Goal: Transaction & Acquisition: Purchase product/service

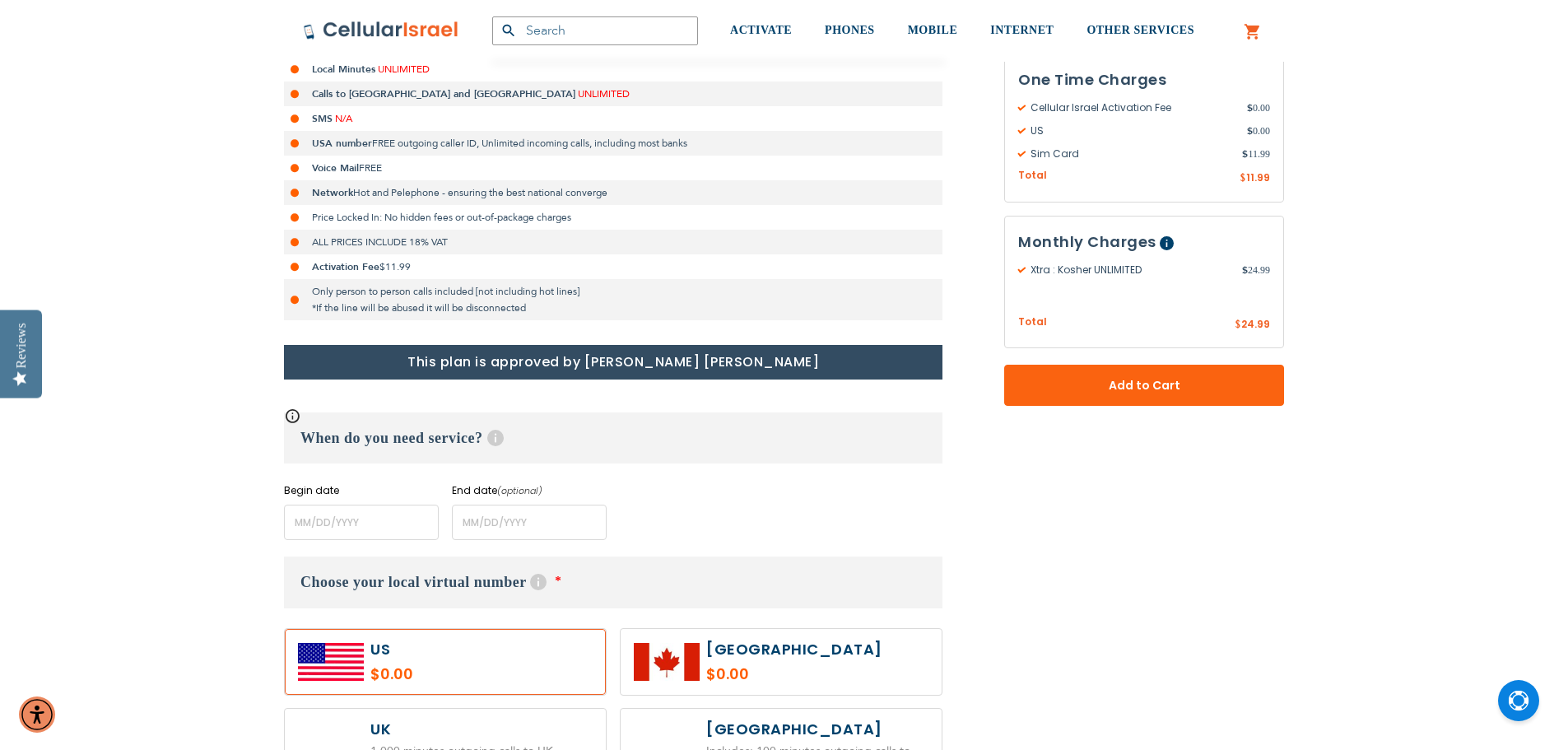
scroll to position [411, 0]
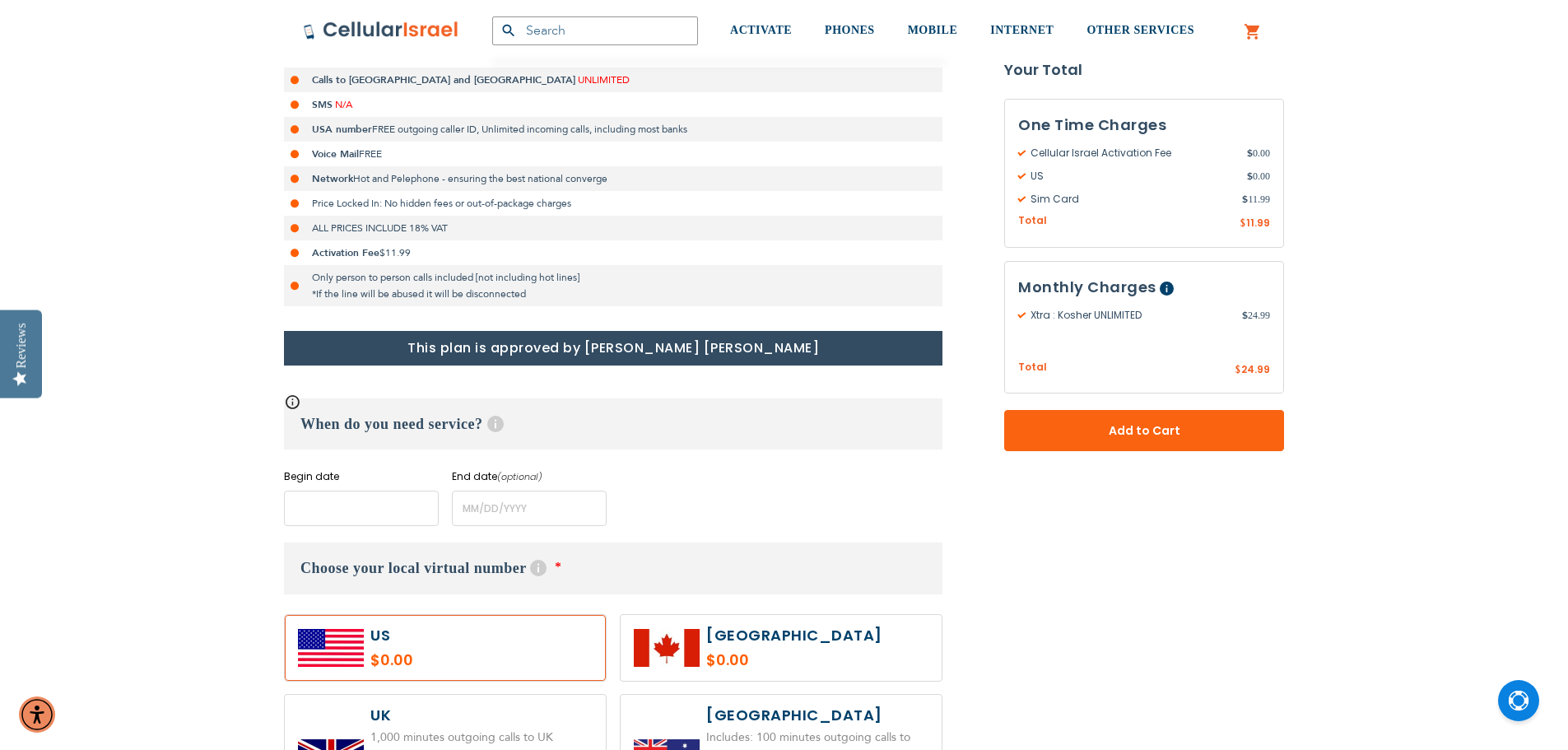
click at [292, 507] on input "name" at bounding box center [361, 508] width 155 height 35
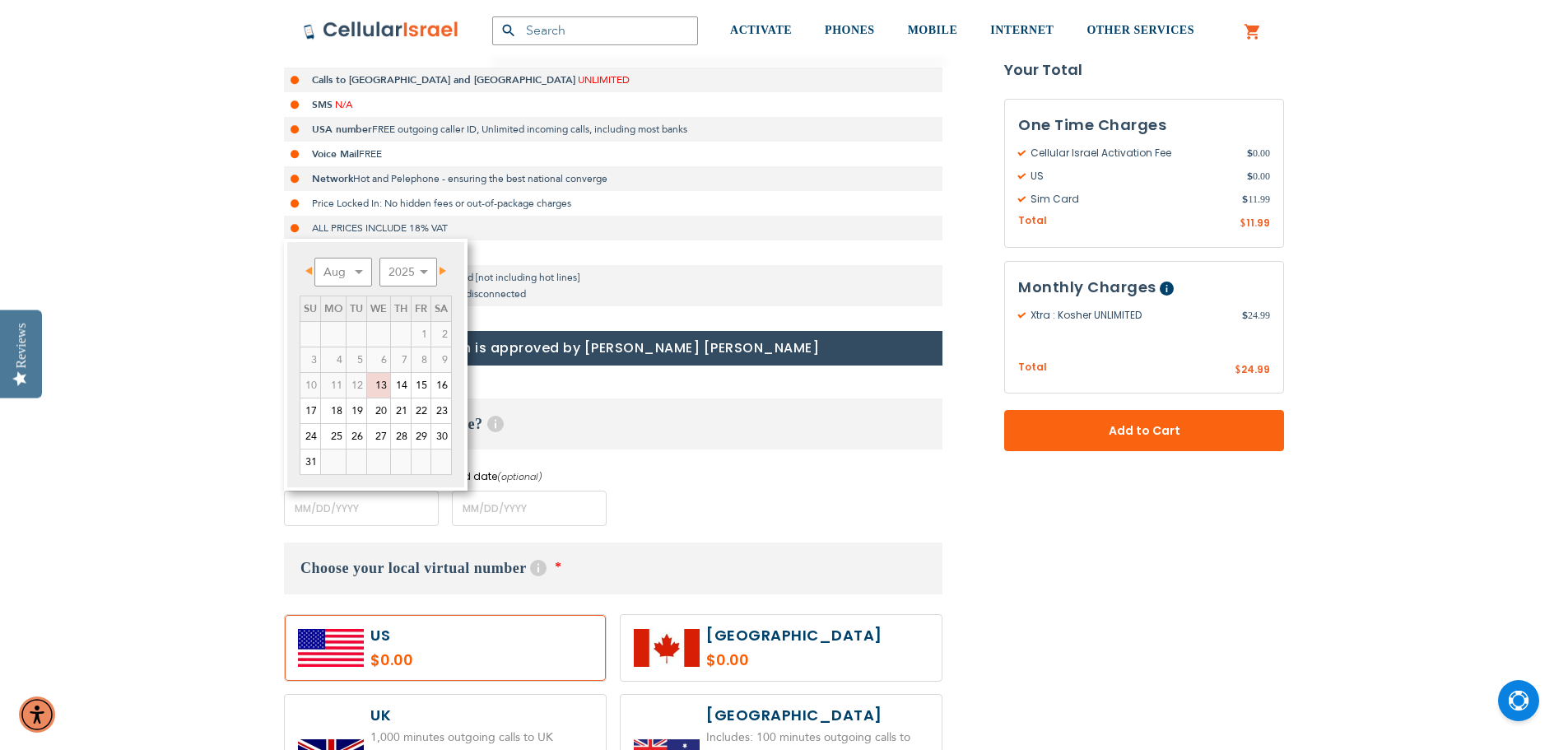
click at [441, 275] on link "Next" at bounding box center [440, 270] width 20 height 20
click at [338, 362] on link "8" at bounding box center [333, 359] width 25 height 25
type input "[DATE]"
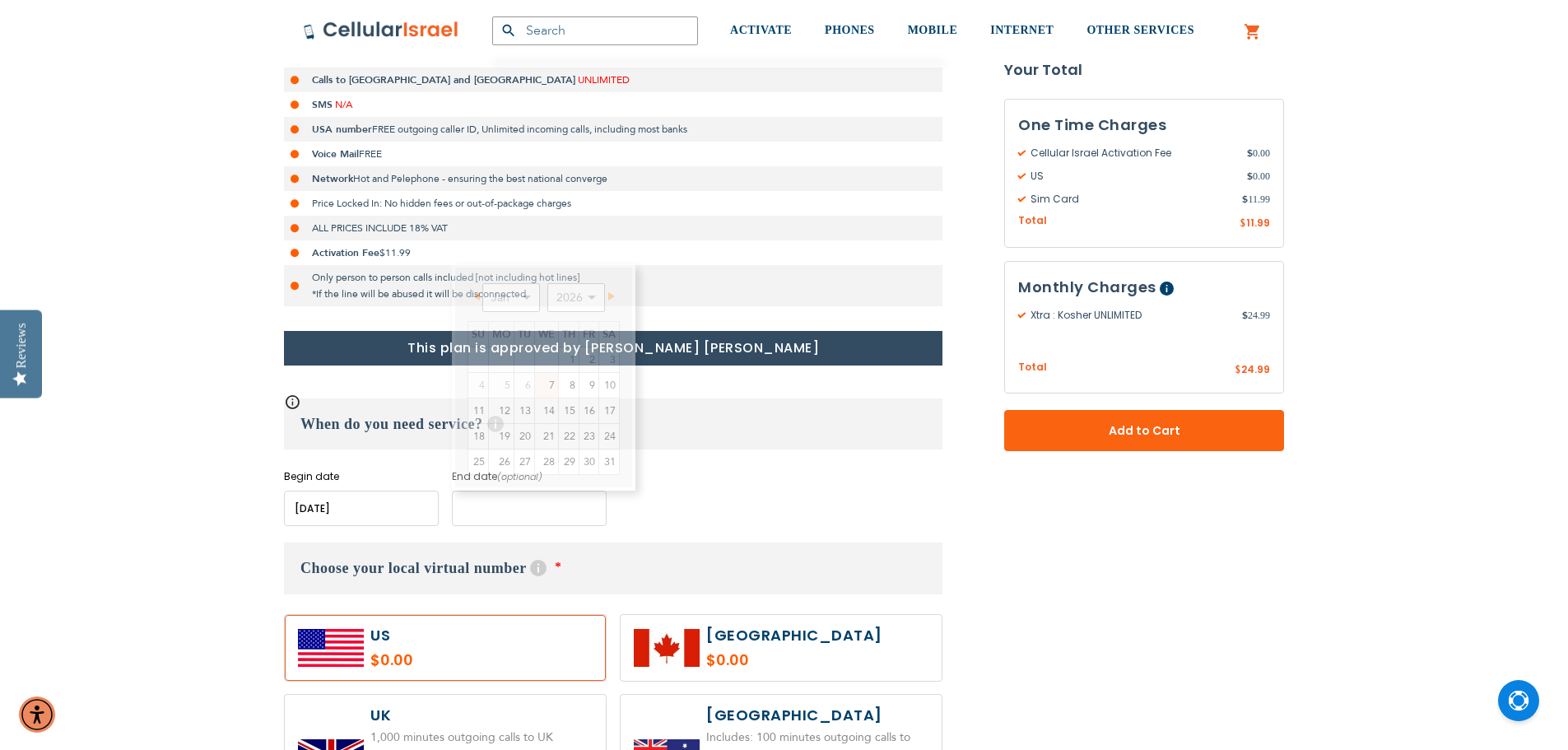
click at [526, 519] on input "name" at bounding box center [529, 508] width 155 height 35
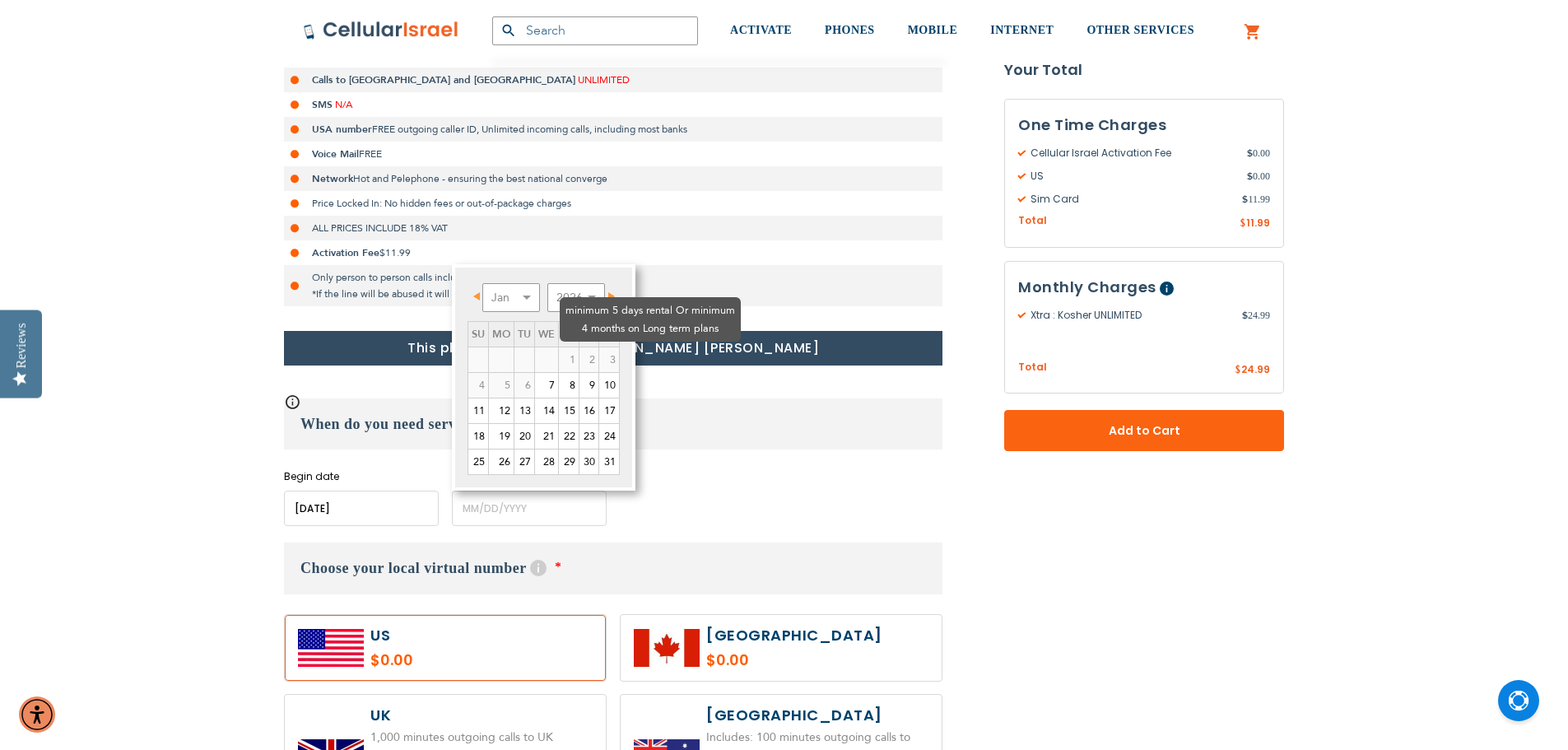
click at [608, 347] on td "3" at bounding box center [609, 359] width 20 height 25
click at [524, 293] on select "Jan Feb Mar Apr May Jun [DATE] Aug Sep Oct Nov Dec" at bounding box center [512, 297] width 58 height 29
drag, startPoint x: 566, startPoint y: 359, endPoint x: 706, endPoint y: 406, distance: 147.7
click at [566, 358] on link "4" at bounding box center [568, 359] width 19 height 25
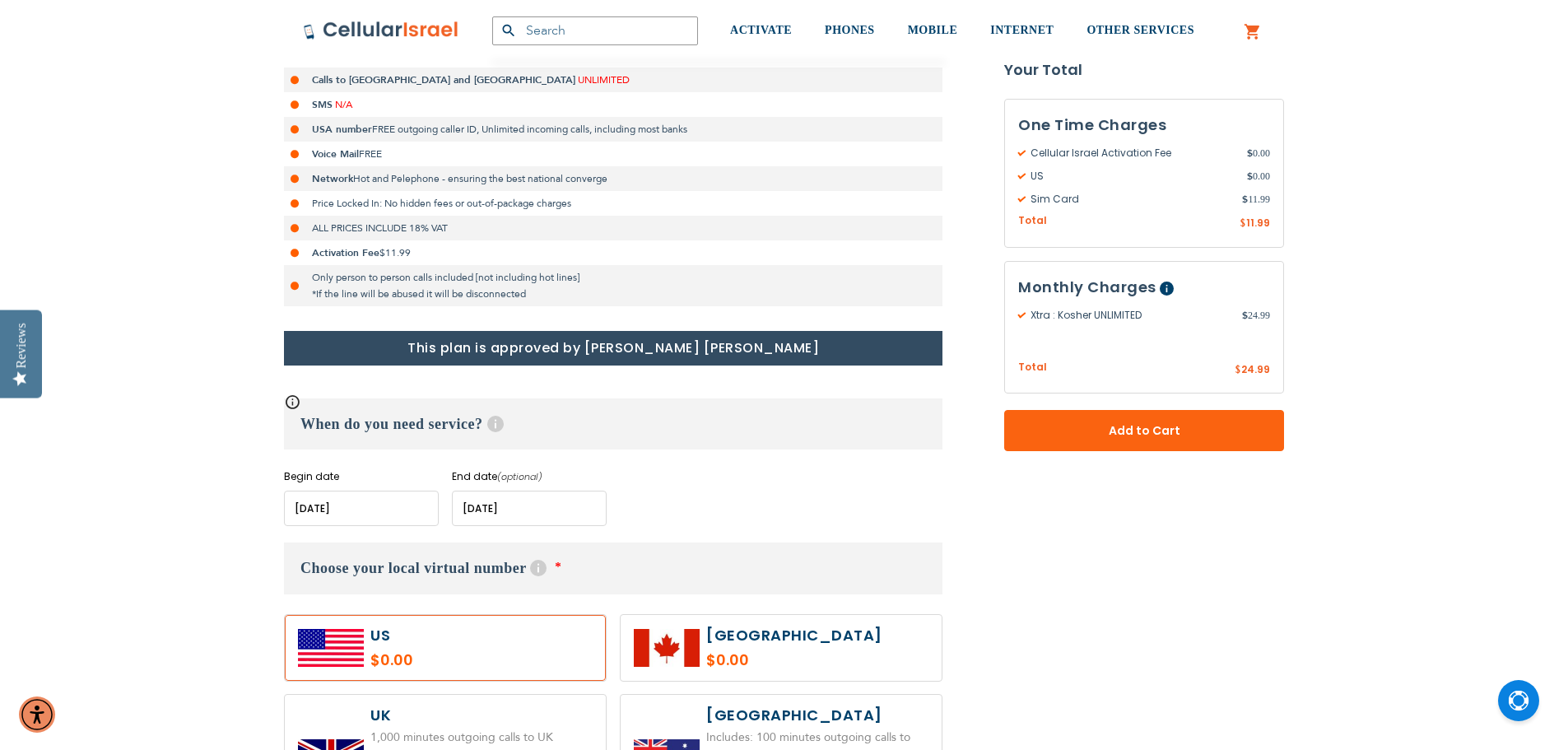
click at [586, 508] on input "name" at bounding box center [529, 508] width 155 height 35
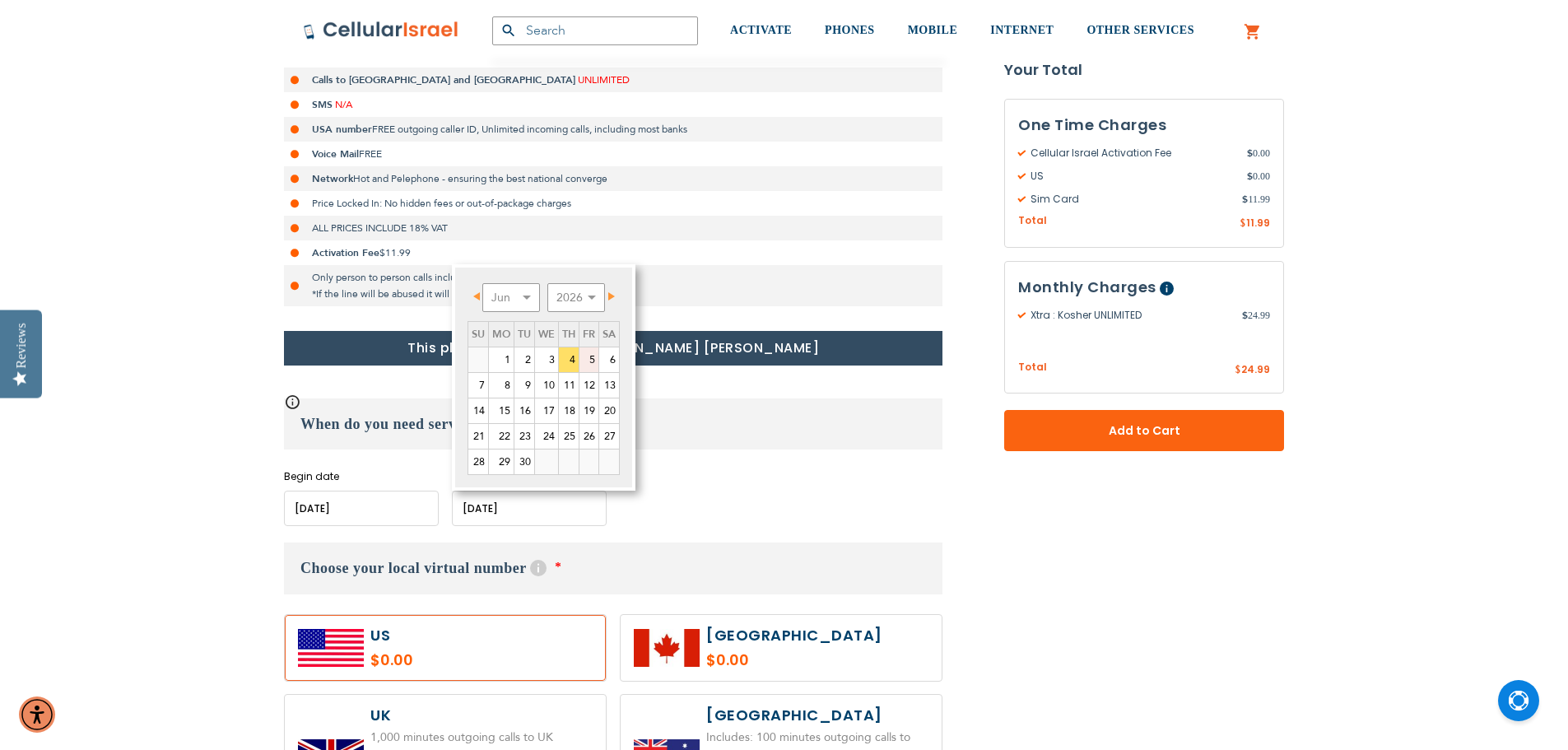
click at [590, 359] on link "5" at bounding box center [589, 359] width 19 height 25
type input "[DATE]"
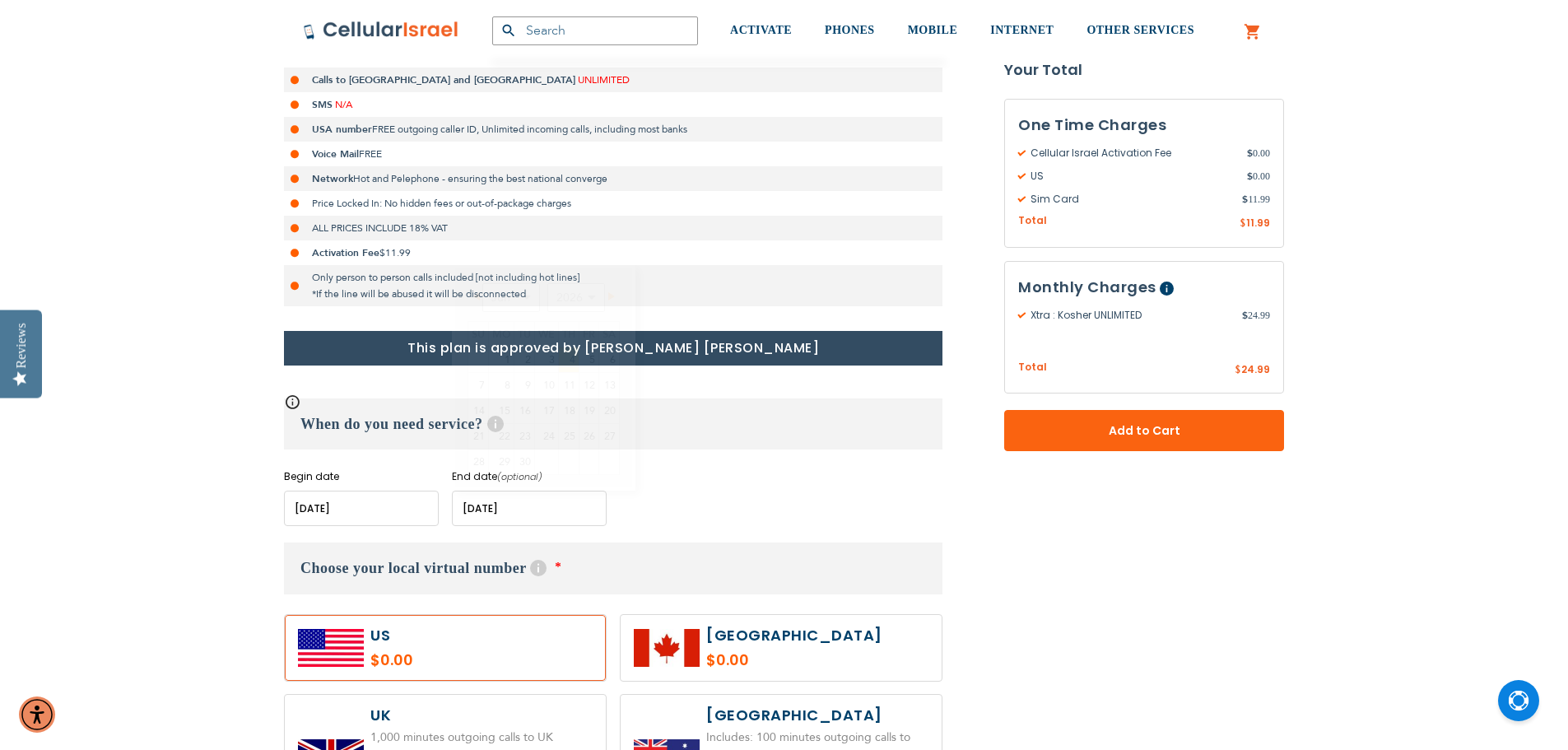
click at [726, 483] on div "Begin date Please enter Start Date End date (optional) Please enter End Date Lo…" at bounding box center [613, 497] width 658 height 57
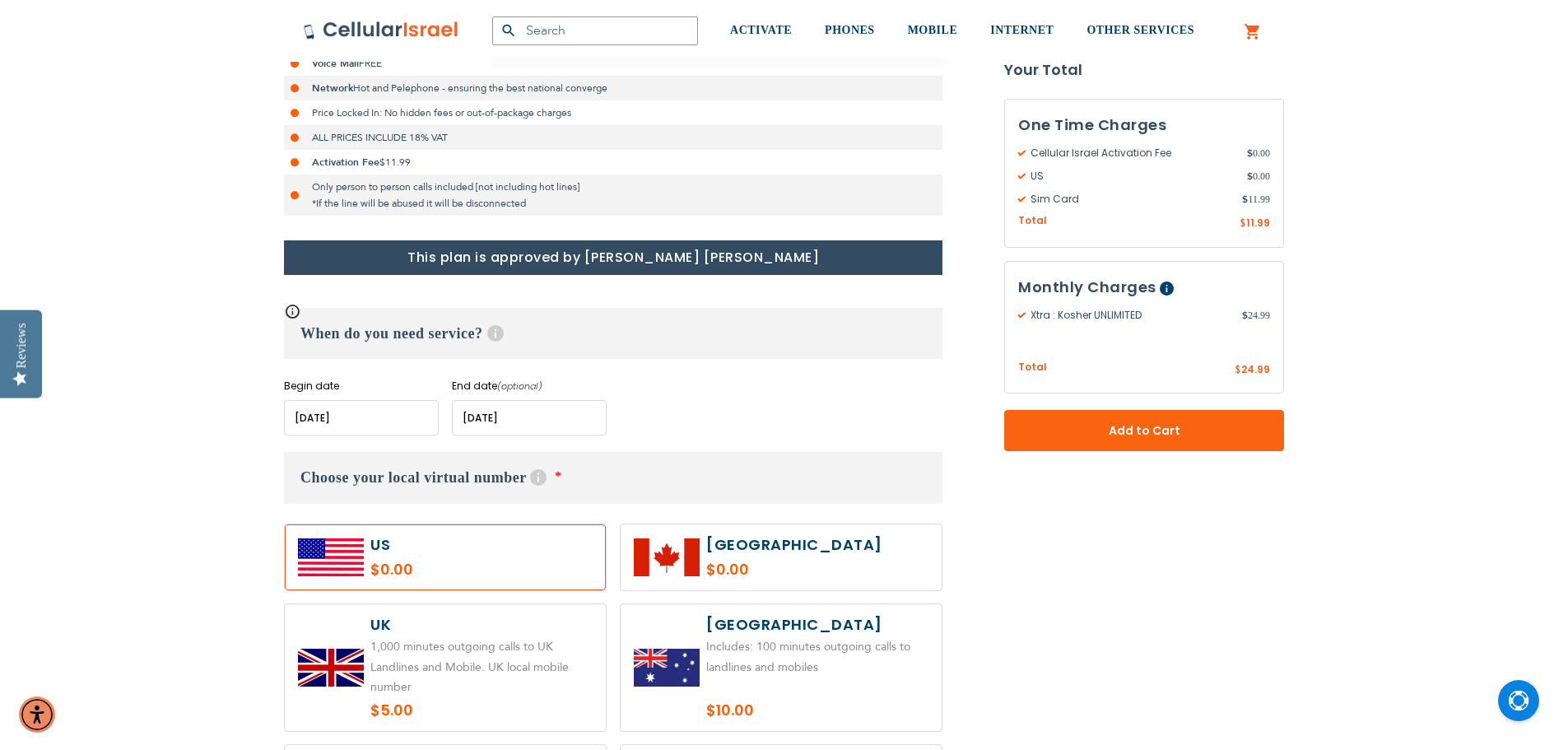
scroll to position [576, 0]
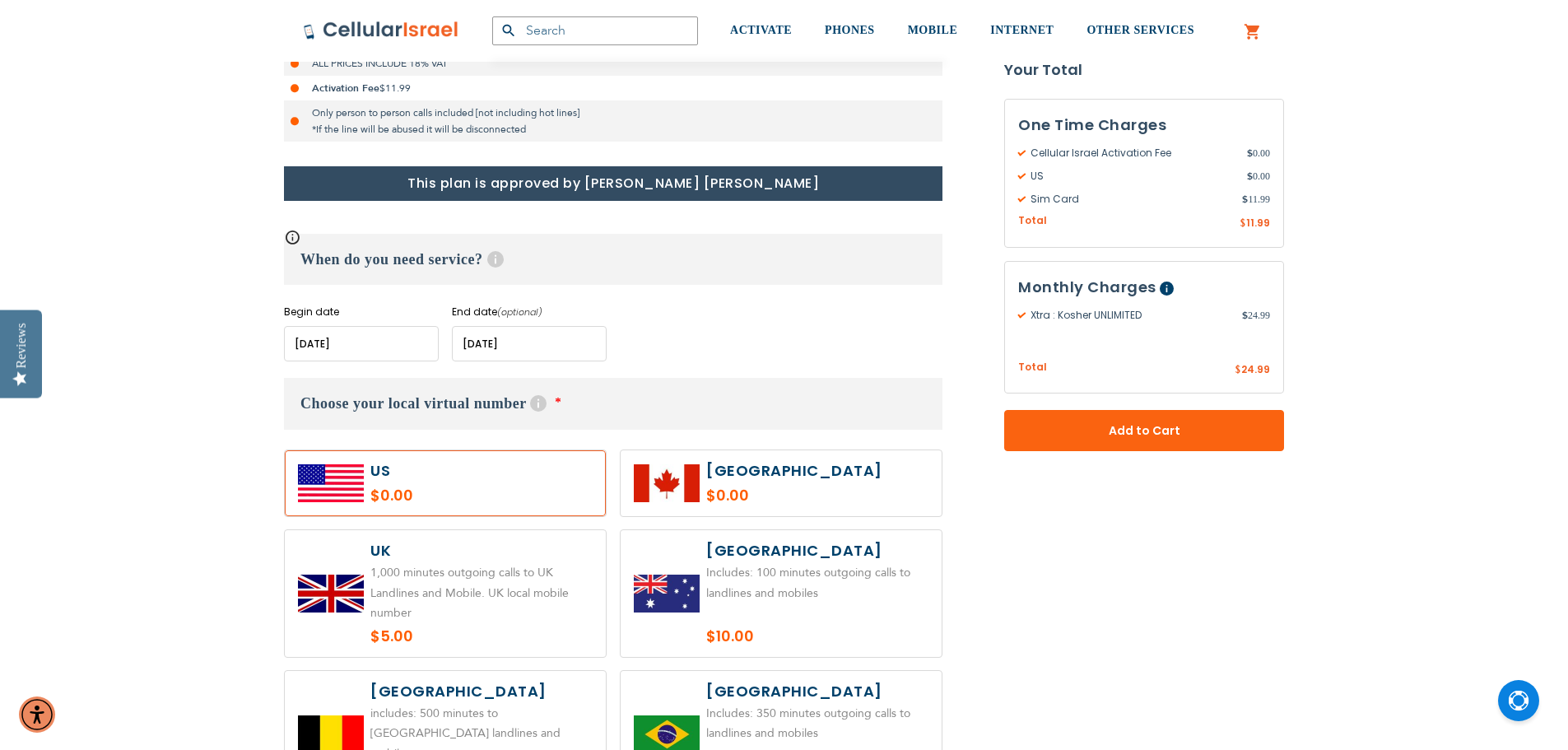
click at [421, 473] on label at bounding box center [446, 483] width 321 height 66
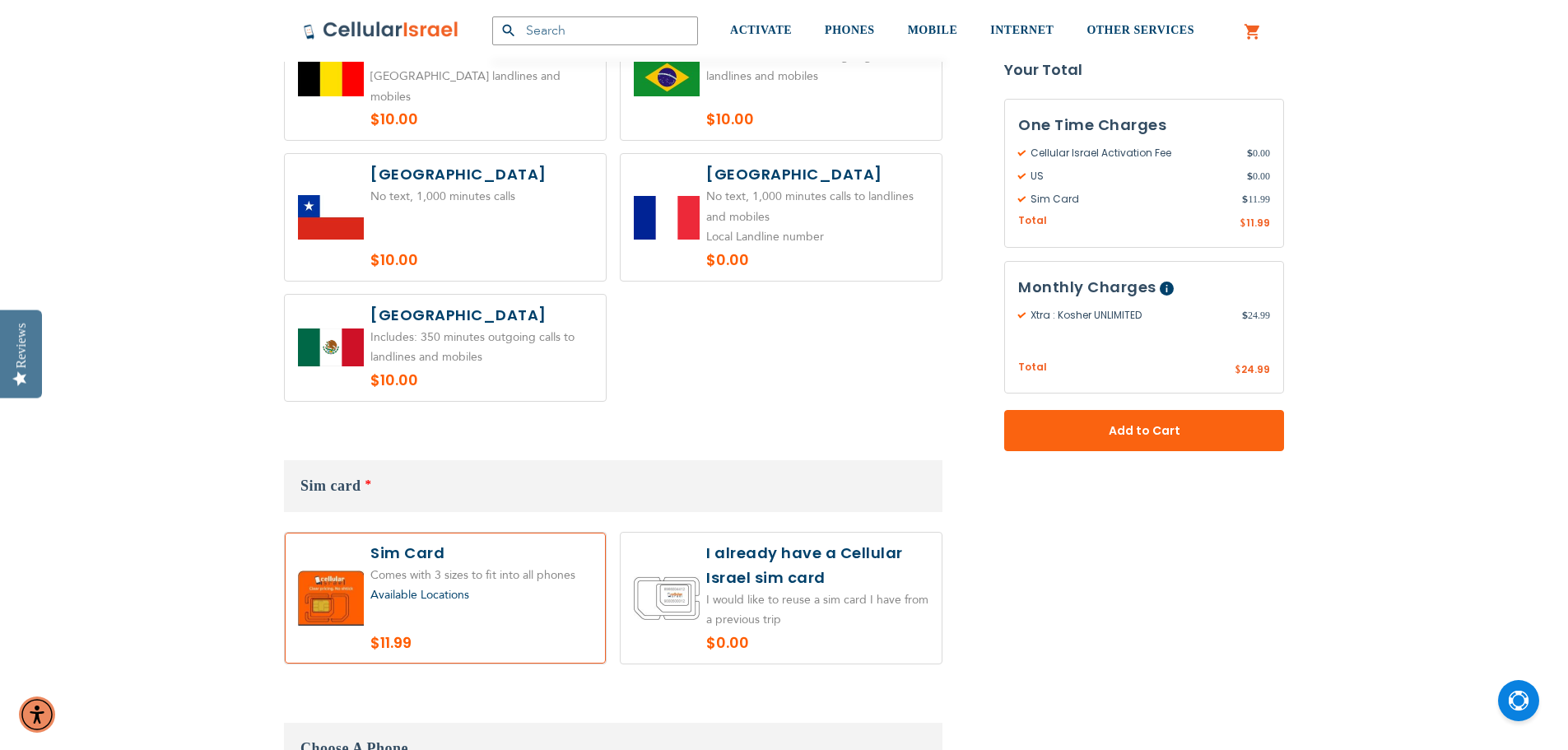
scroll to position [1235, 0]
click at [810, 555] on label at bounding box center [781, 596] width 321 height 131
radio input "true"
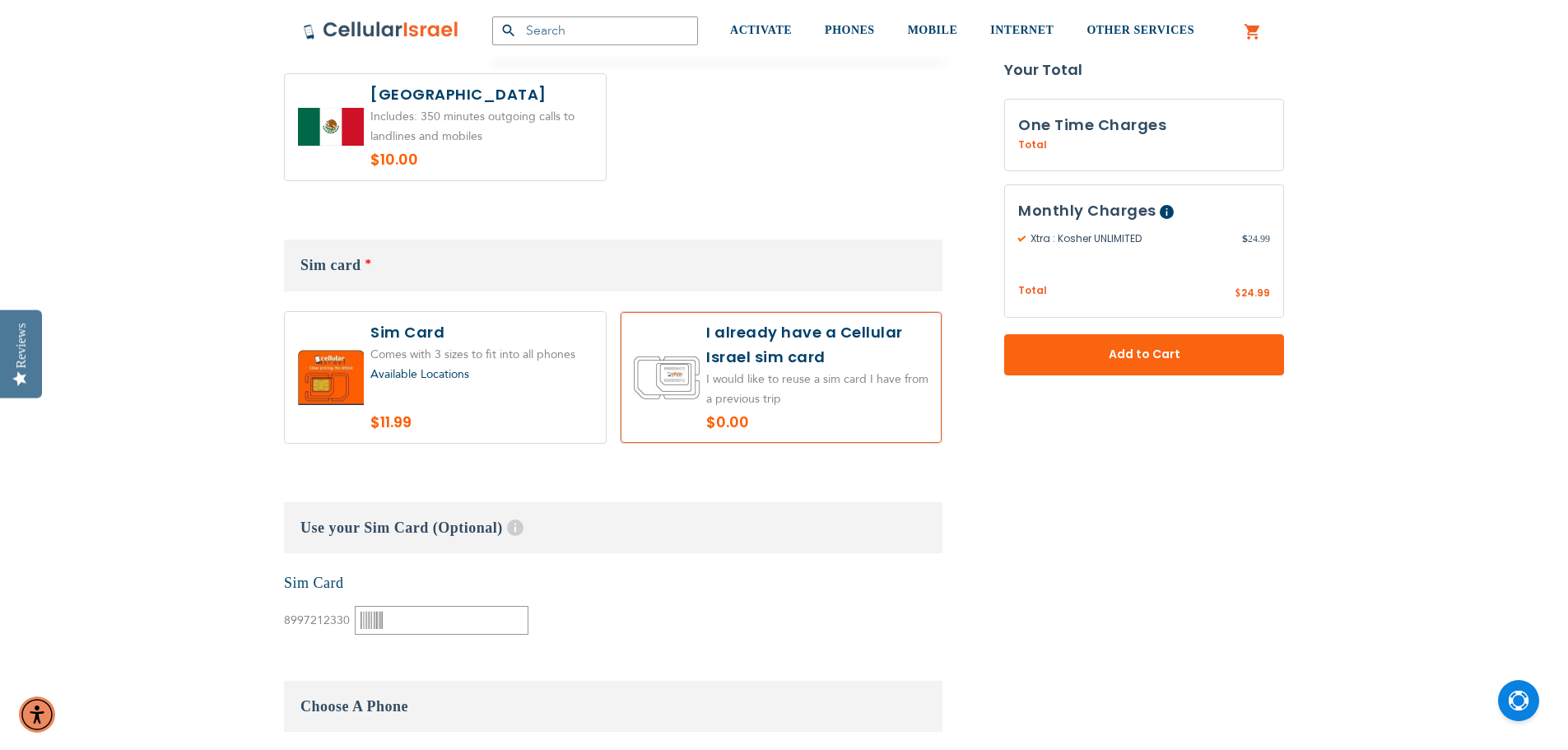
scroll to position [1481, 0]
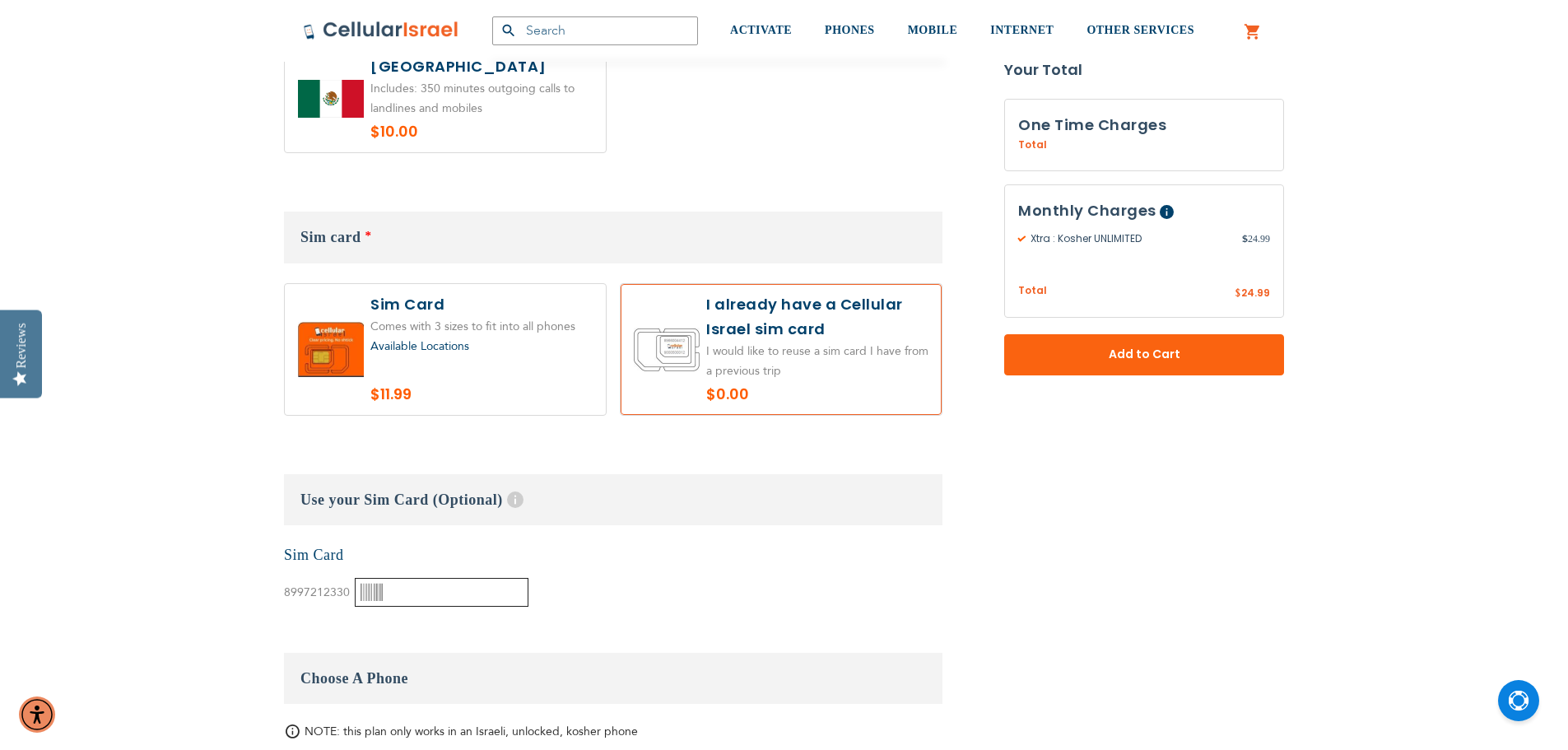
click at [403, 577] on input "text" at bounding box center [441, 591] width 174 height 29
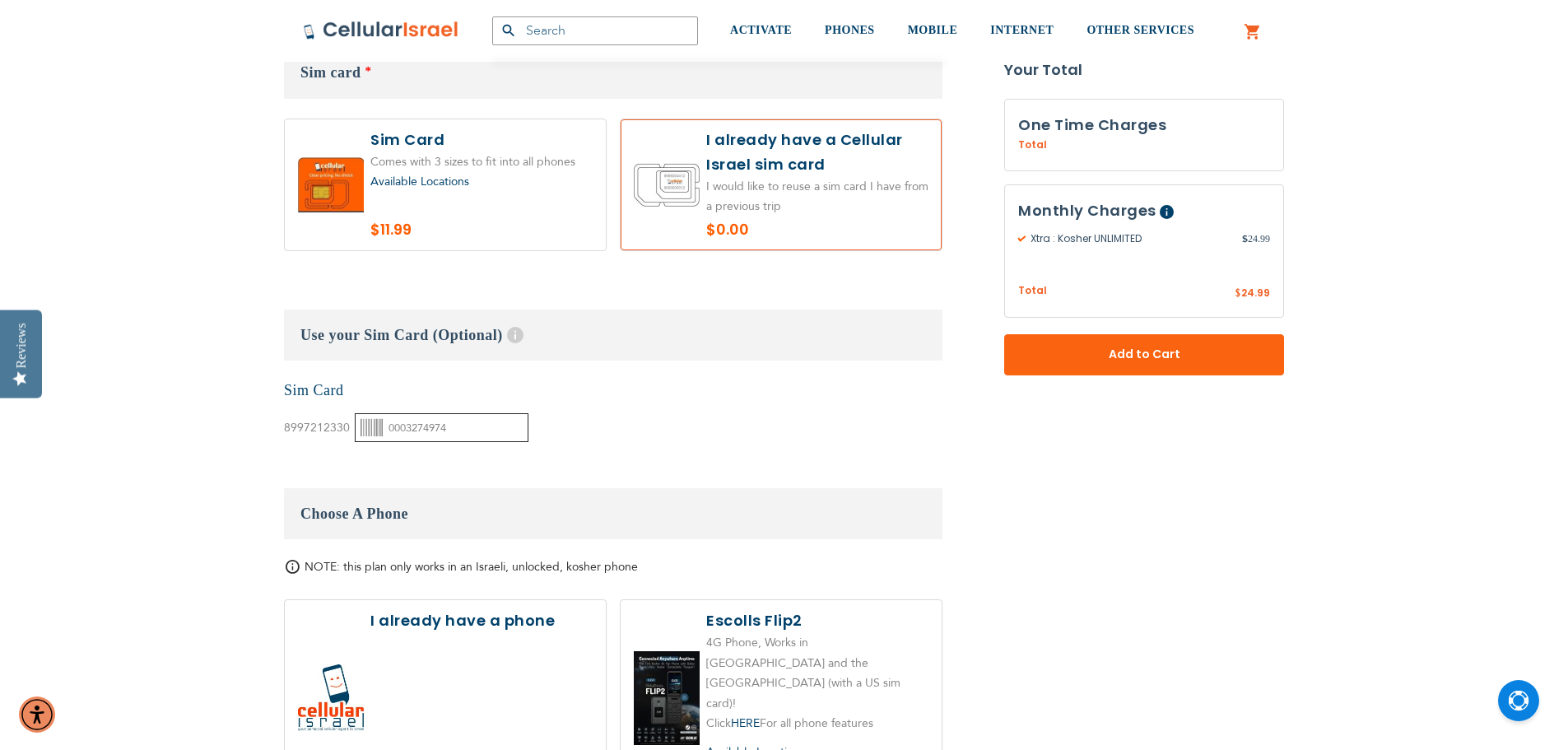
scroll to position [1728, 0]
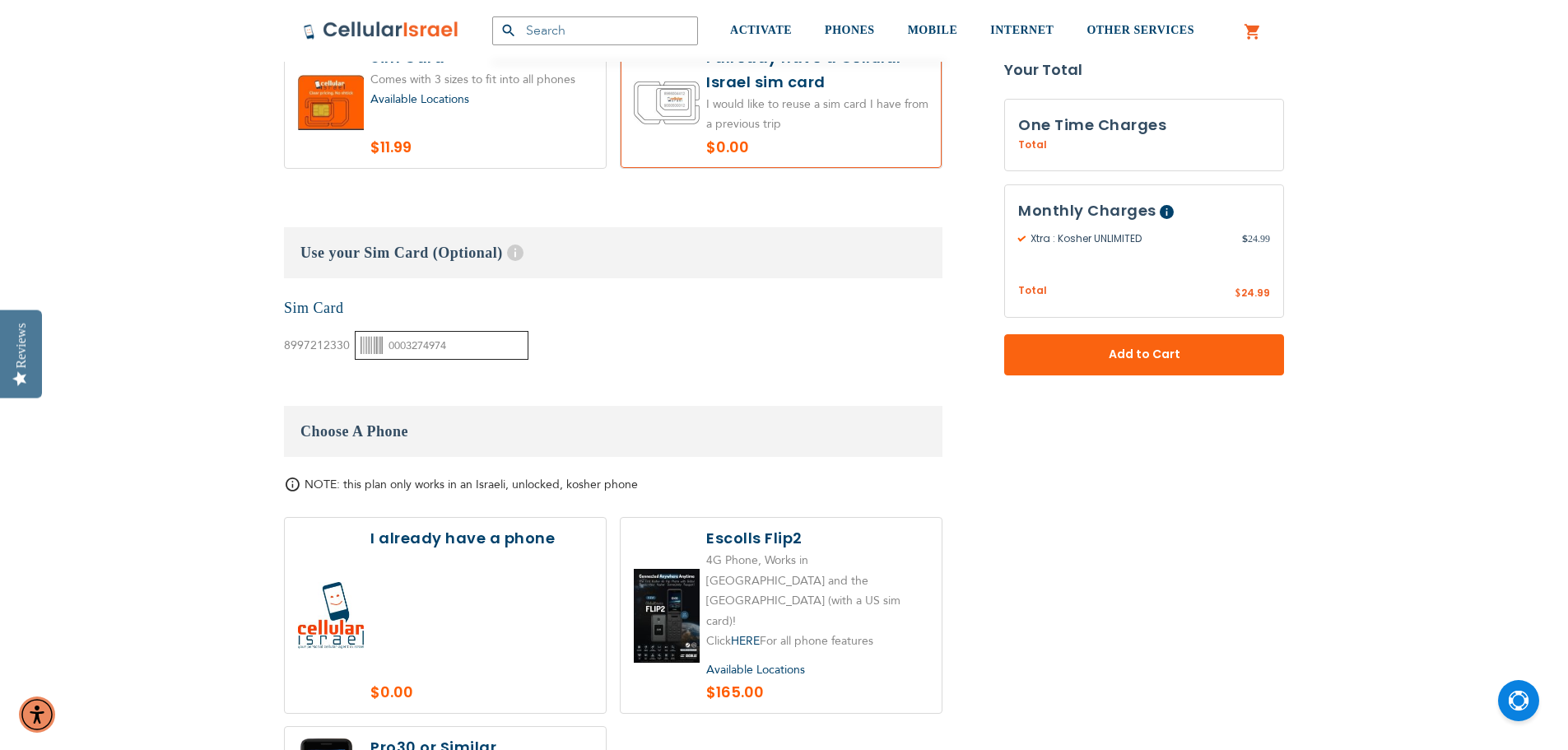
type input "0003274974"
click at [375, 611] on label at bounding box center [446, 615] width 321 height 195
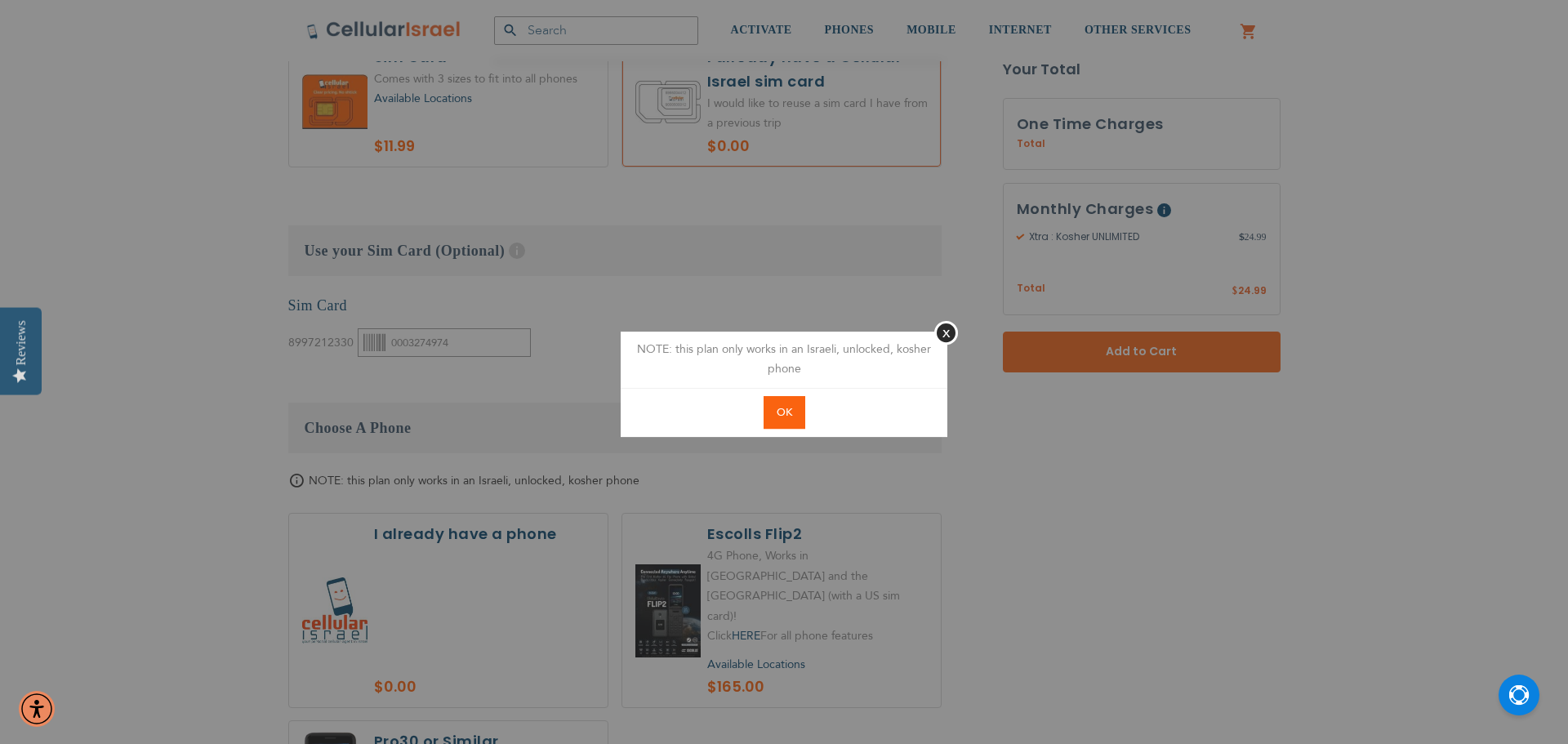
click at [781, 419] on button "OK" at bounding box center [784, 413] width 41 height 33
radio input "true"
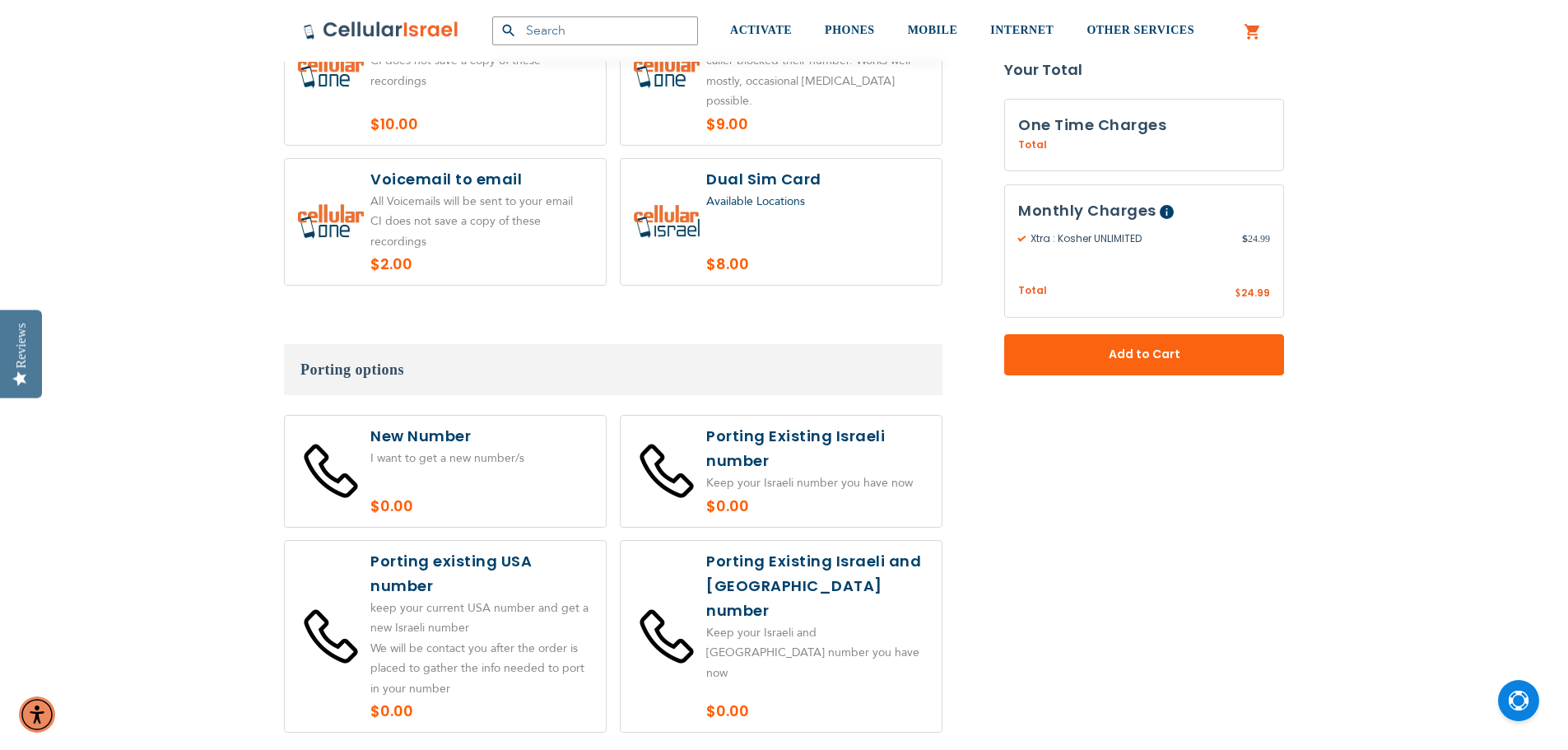
scroll to position [2963, 0]
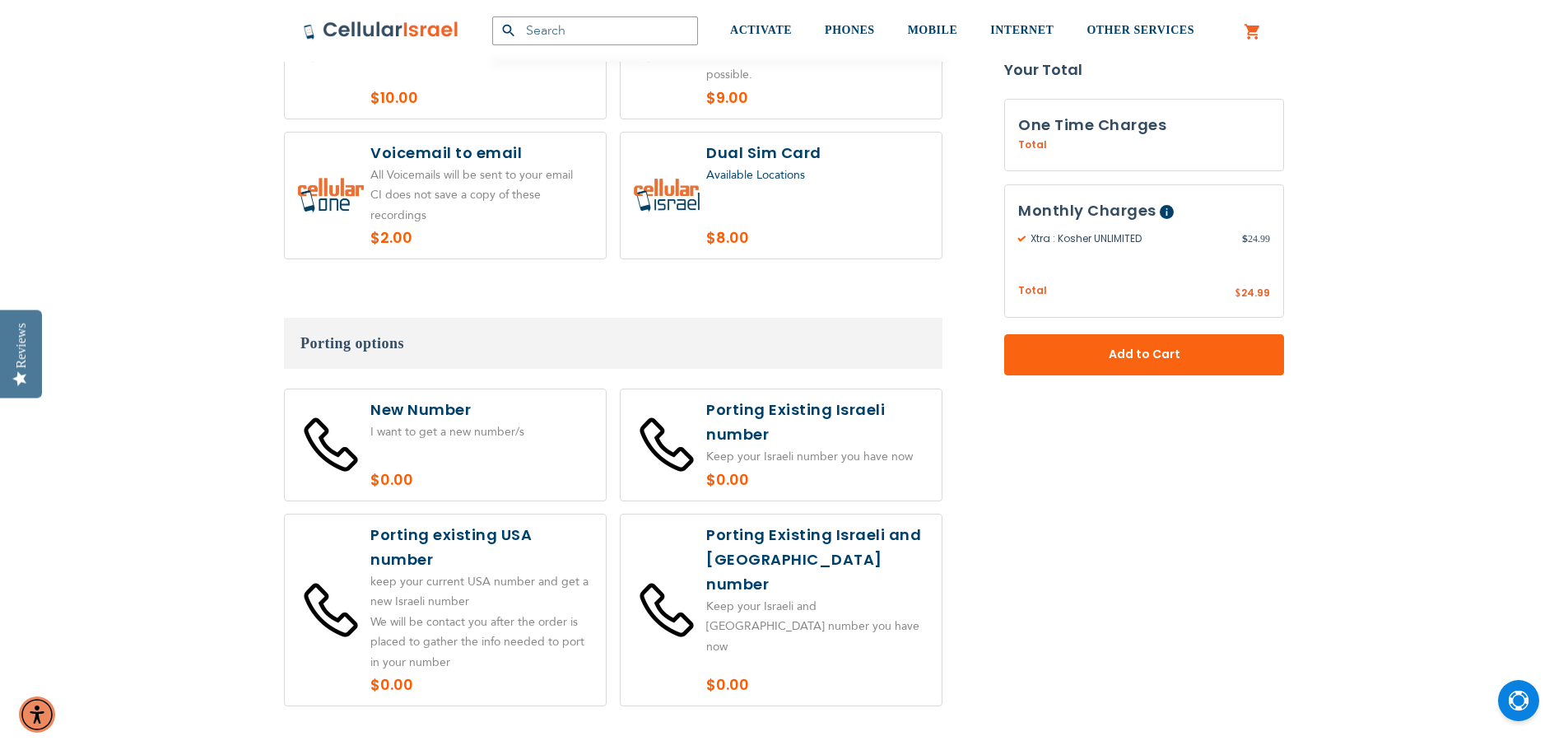
click at [490, 514] on label at bounding box center [446, 610] width 321 height 192
radio input "true"
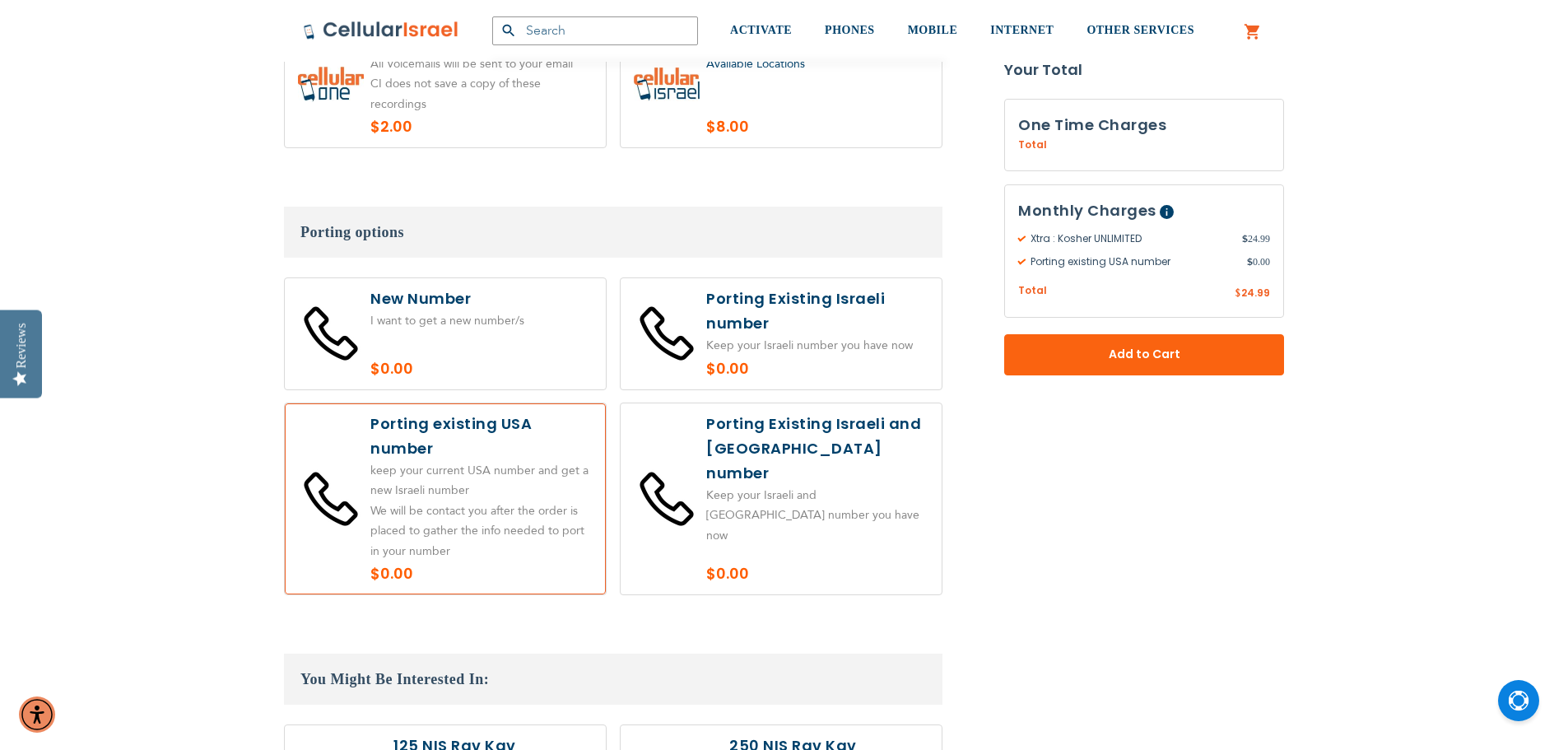
scroll to position [3045, 0]
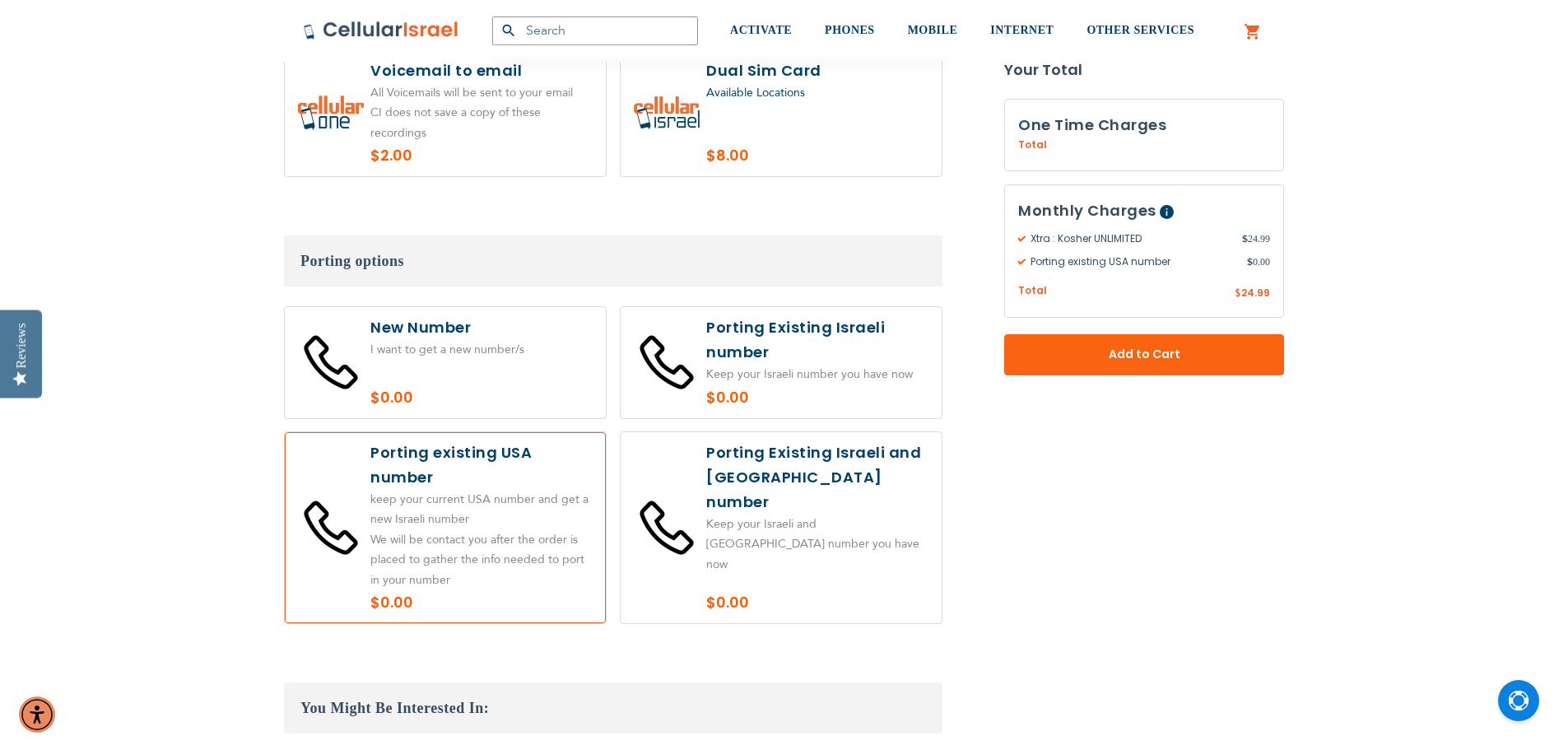
click at [454, 307] on label at bounding box center [446, 363] width 321 height 111
radio input "true"
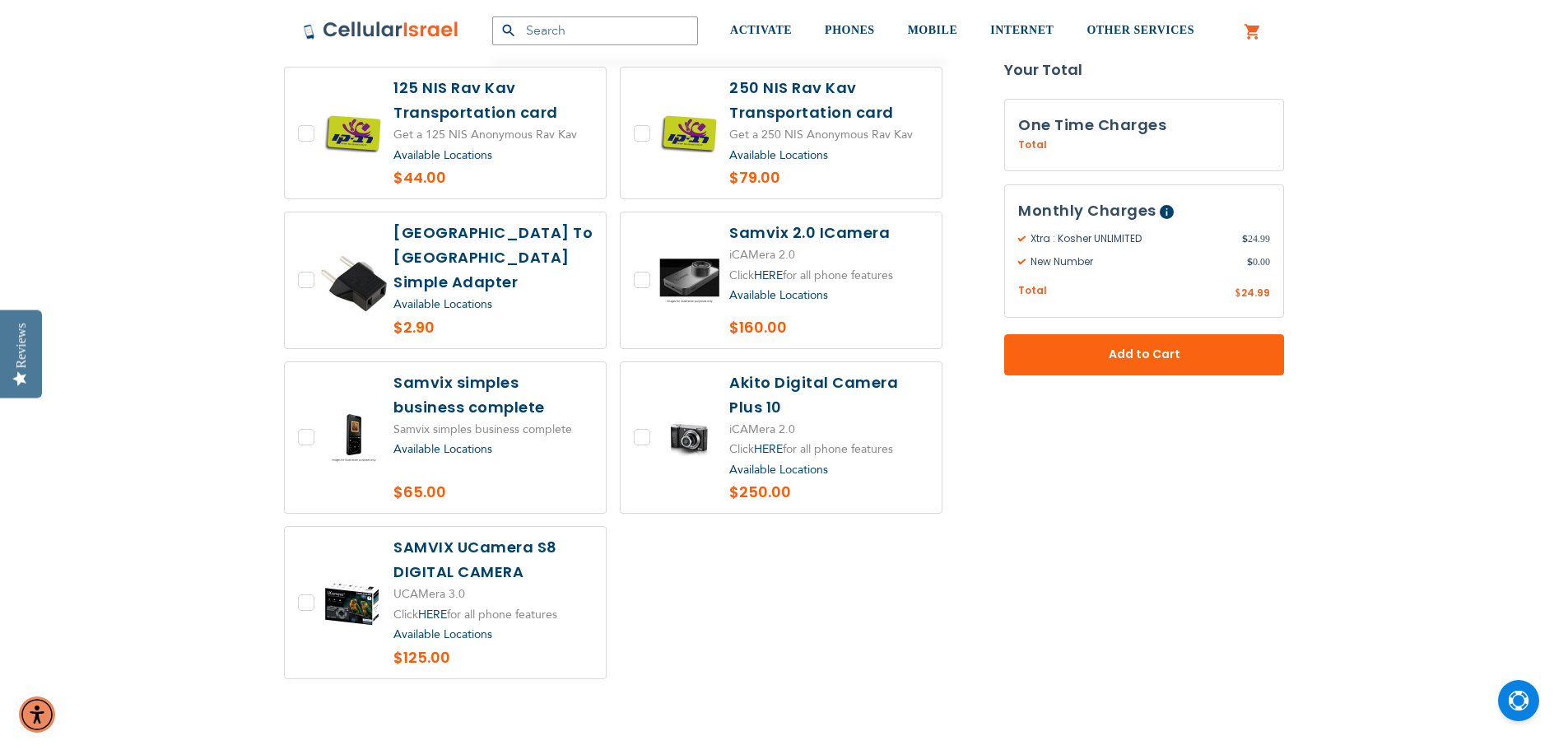
scroll to position [3456, 0]
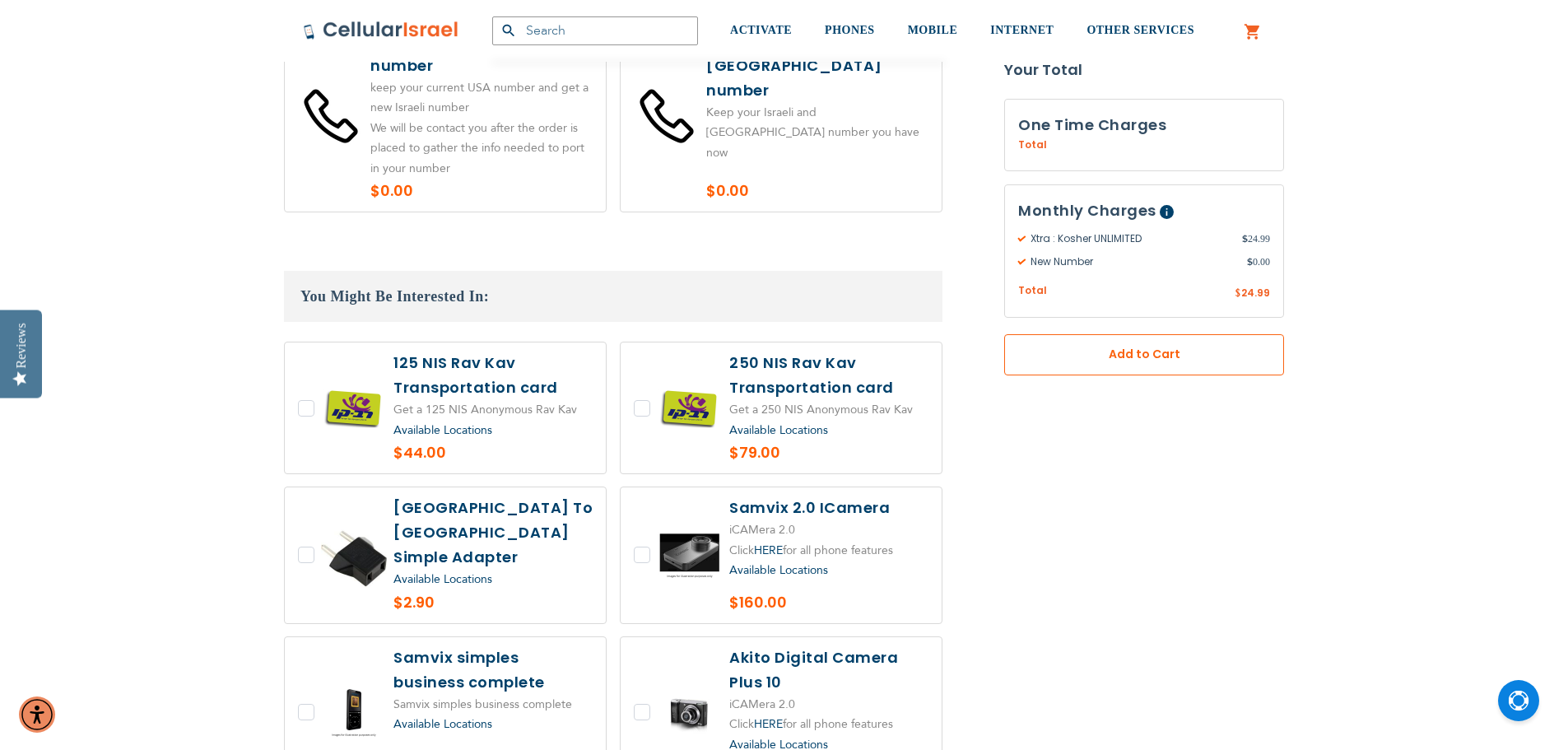
click at [1121, 357] on span "Add to Cart" at bounding box center [1144, 354] width 171 height 18
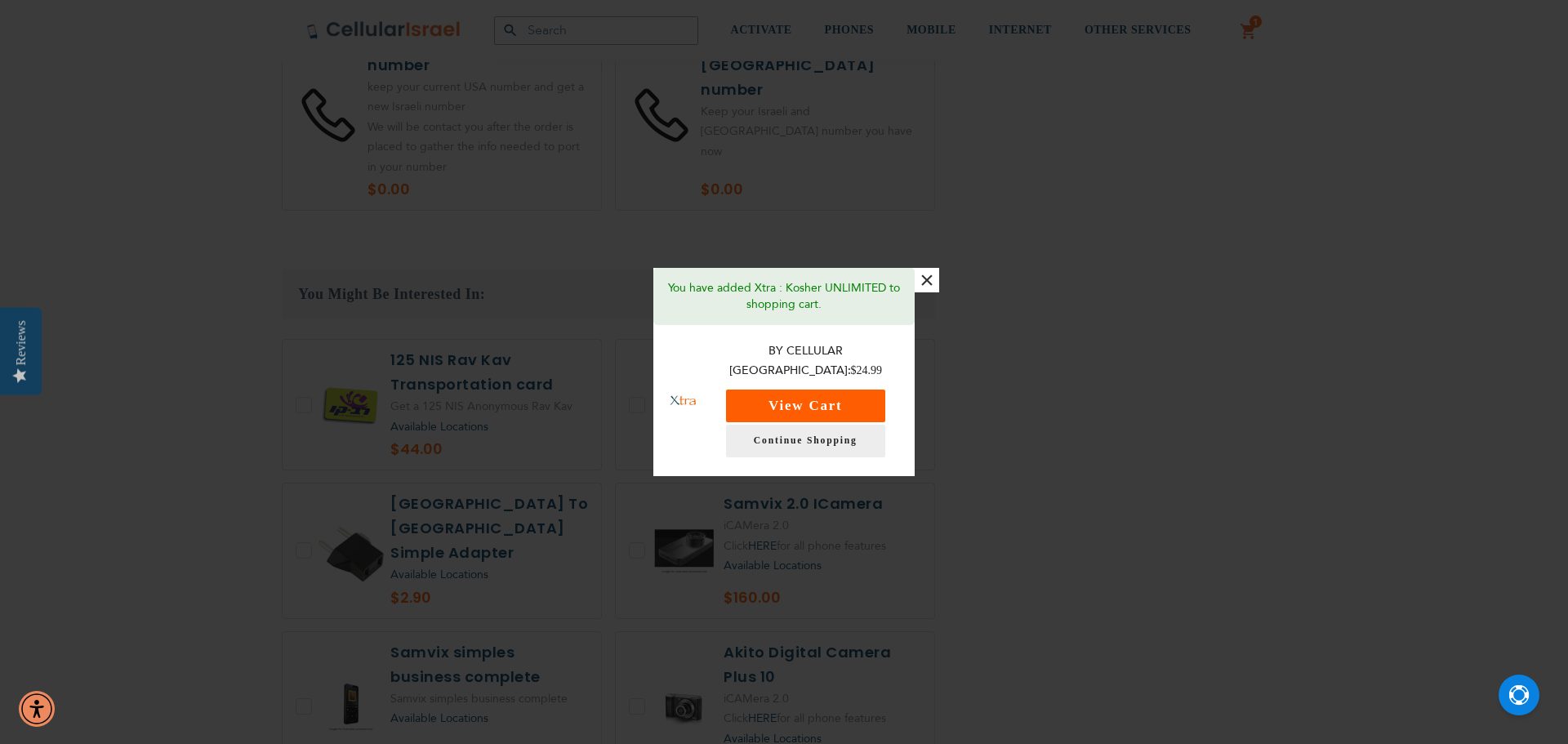
click at [835, 392] on button "View Cart" at bounding box center [805, 405] width 159 height 32
